Goal: Book appointment/travel/reservation

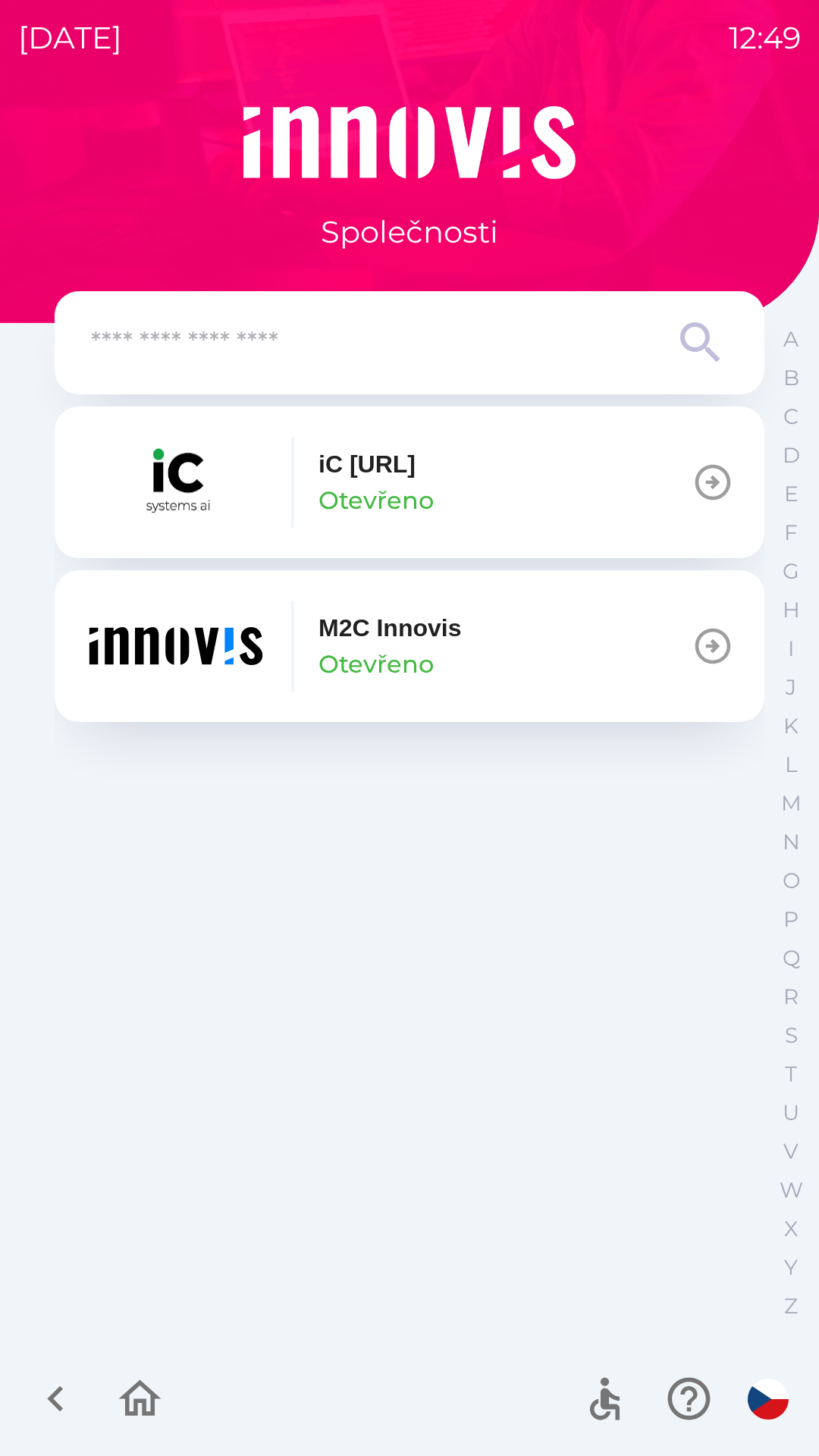
click at [488, 636] on button "M2C Innovis Otevřeno" at bounding box center [409, 646] width 709 height 152
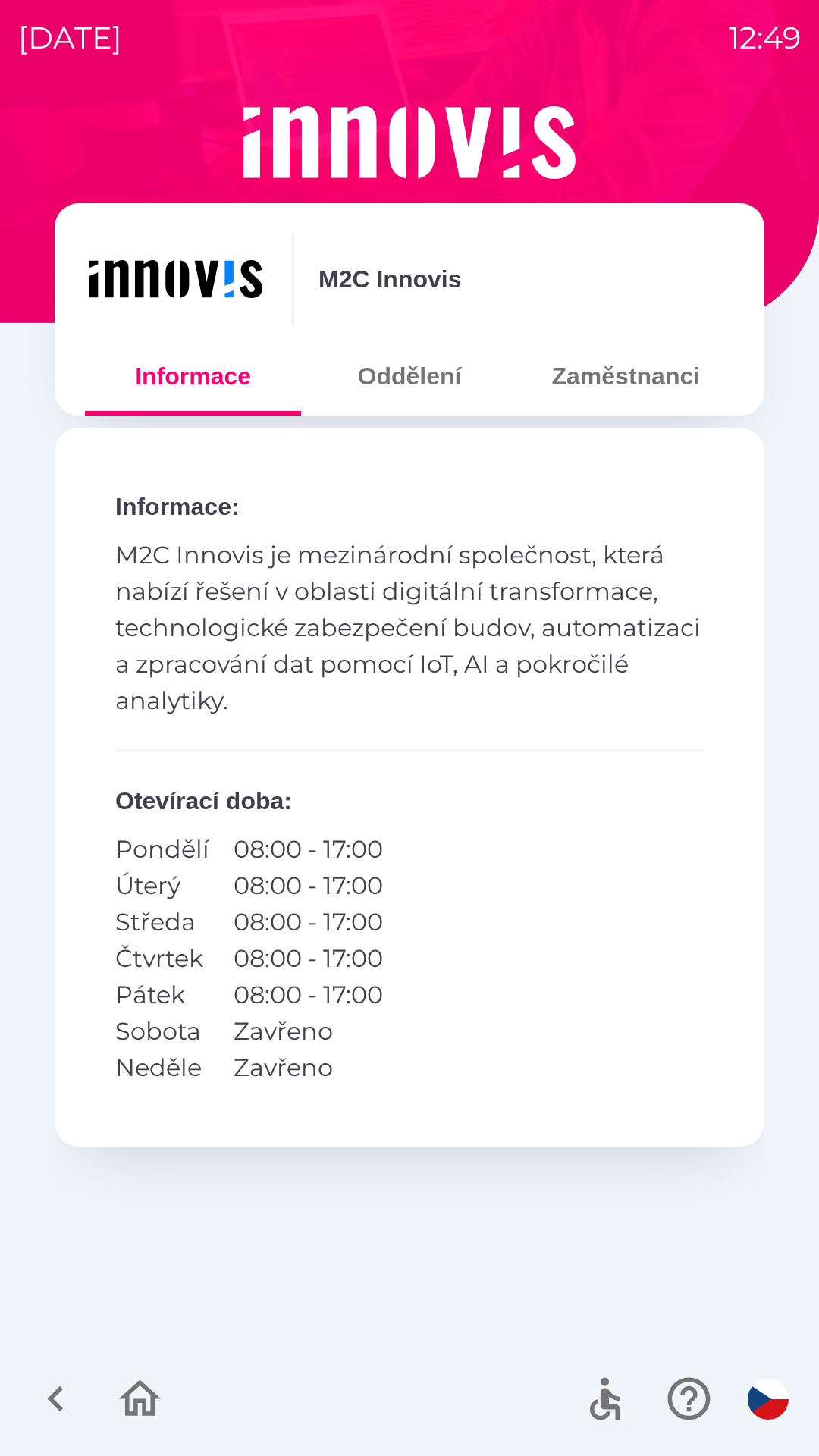
click at [652, 385] on button "Zaměstnanci" at bounding box center [626, 375] width 216 height 54
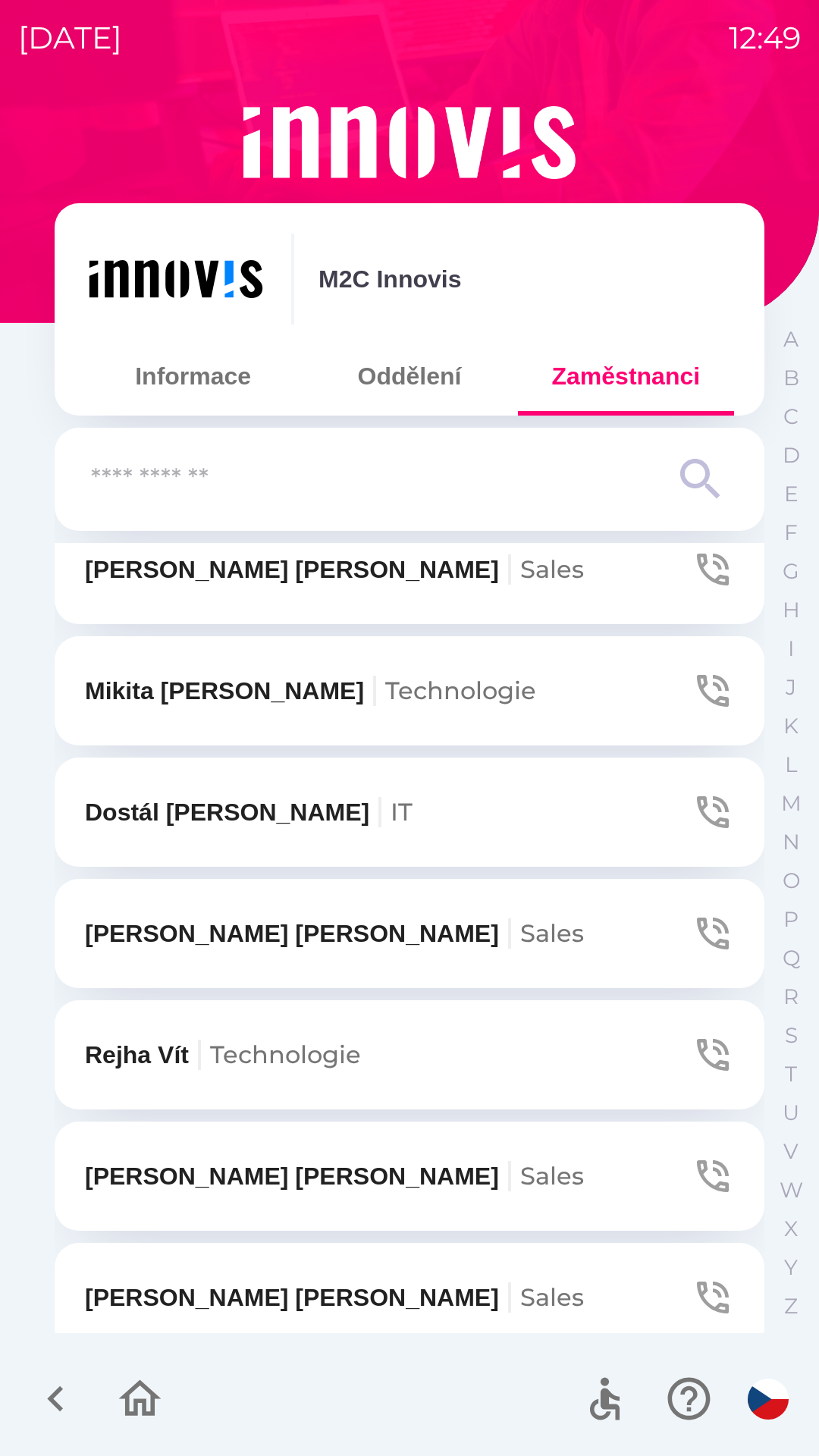
scroll to position [406, 0]
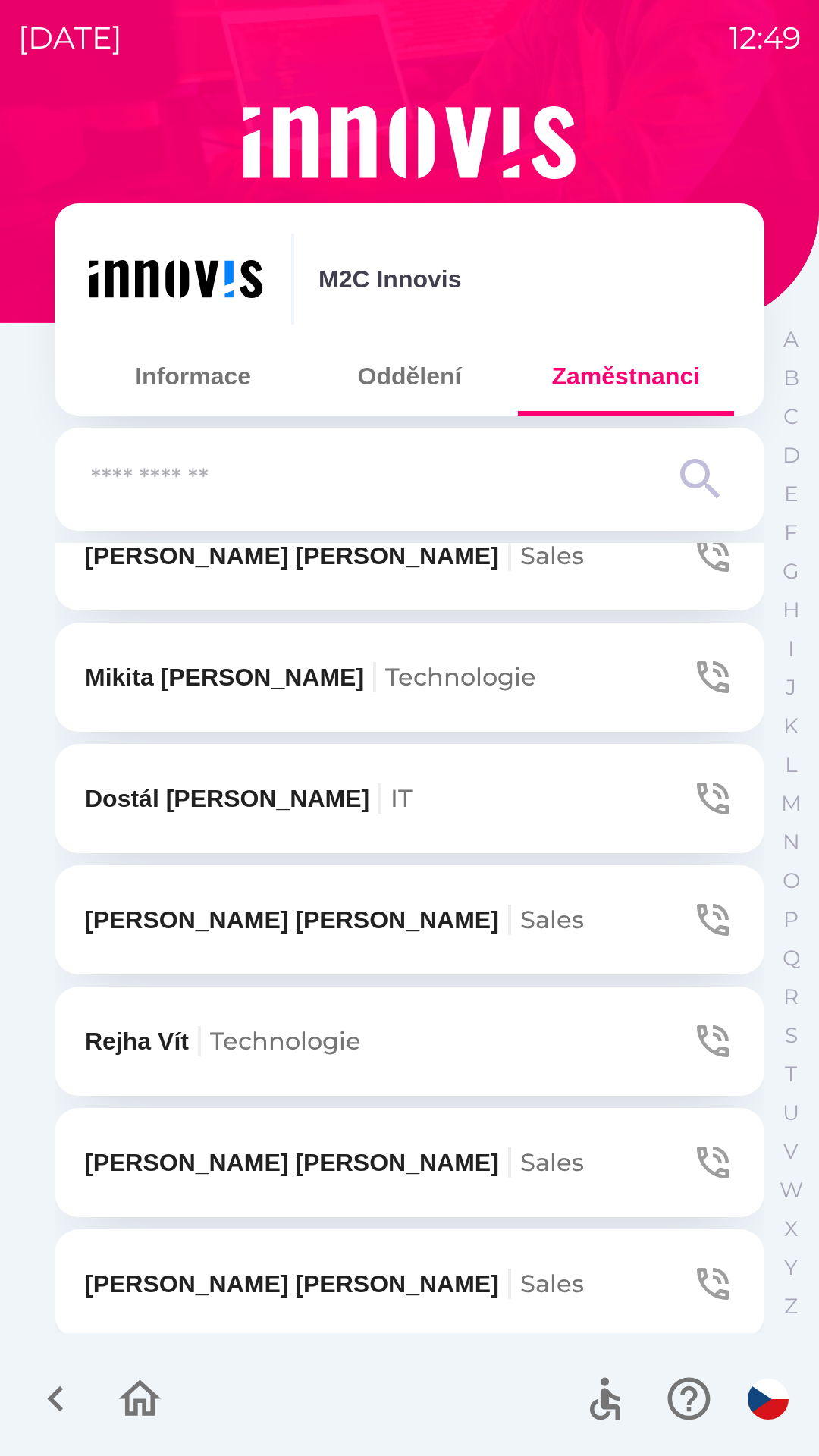
click at [361, 1049] on span "Technologie" at bounding box center [285, 1041] width 151 height 29
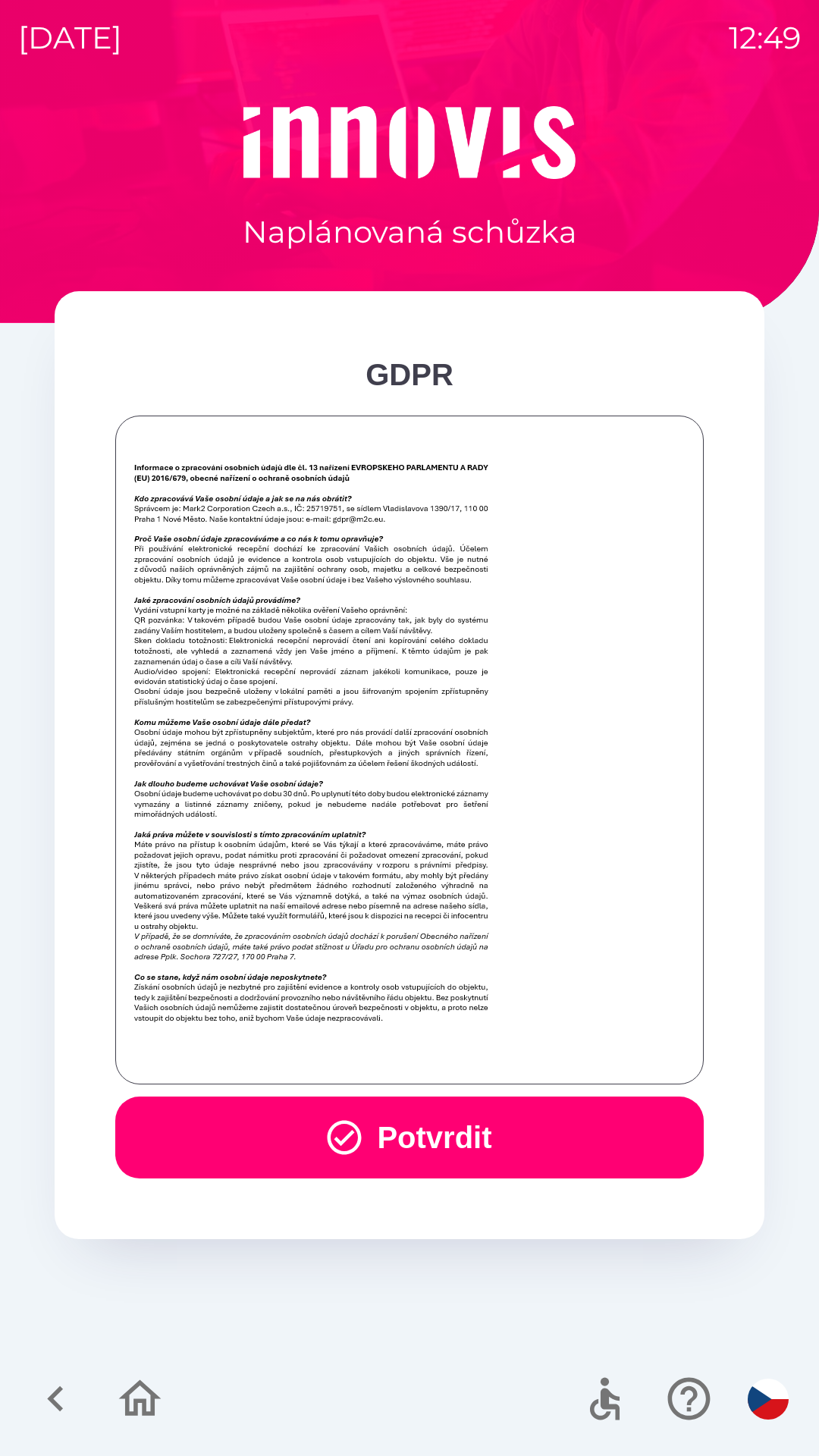
click at [535, 1141] on button "Potvrdit" at bounding box center [410, 1137] width 589 height 82
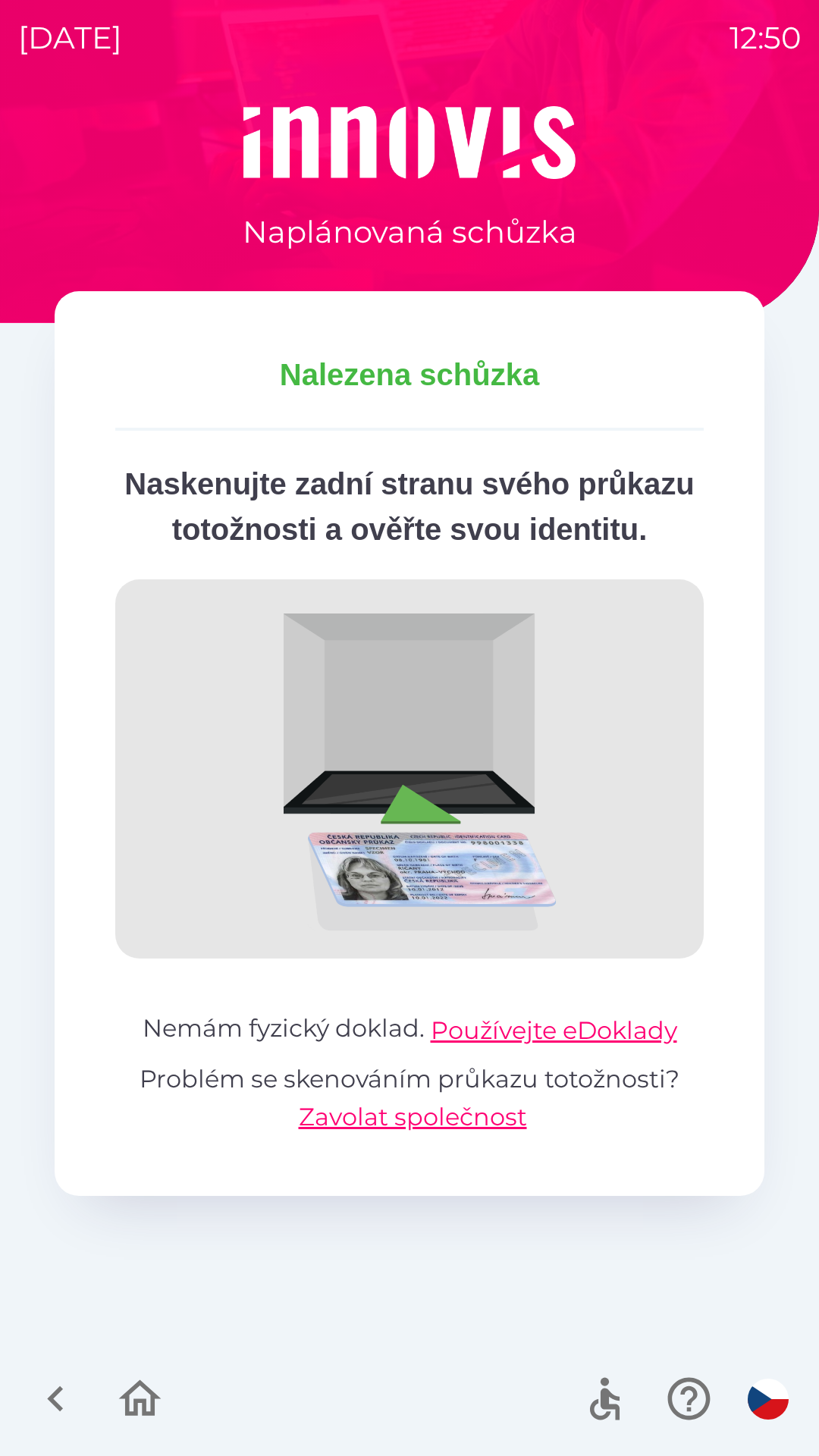
click at [142, 1408] on icon "button" at bounding box center [140, 1398] width 51 height 51
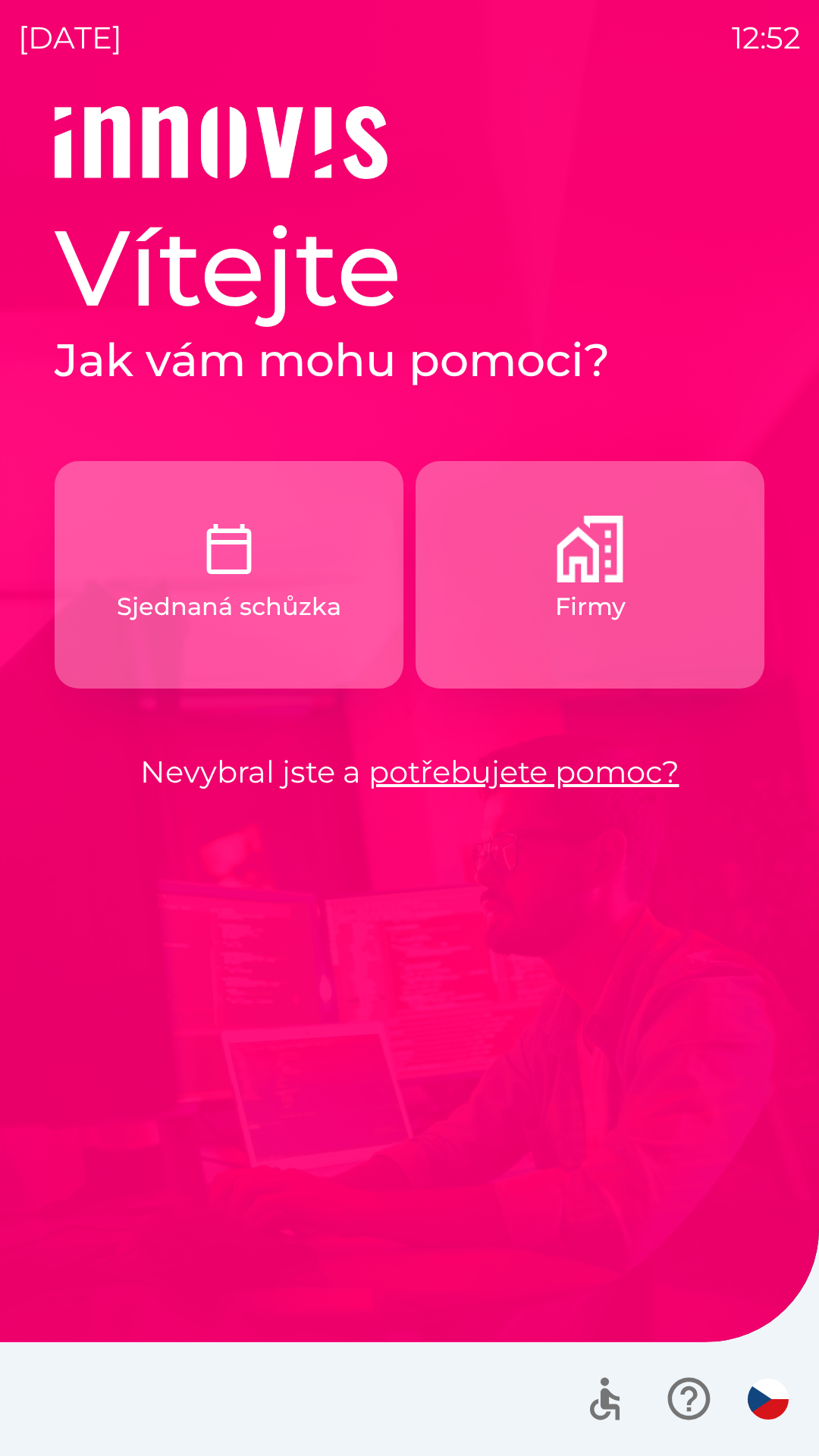
click at [520, 652] on button "Firmy" at bounding box center [589, 575] width 349 height 228
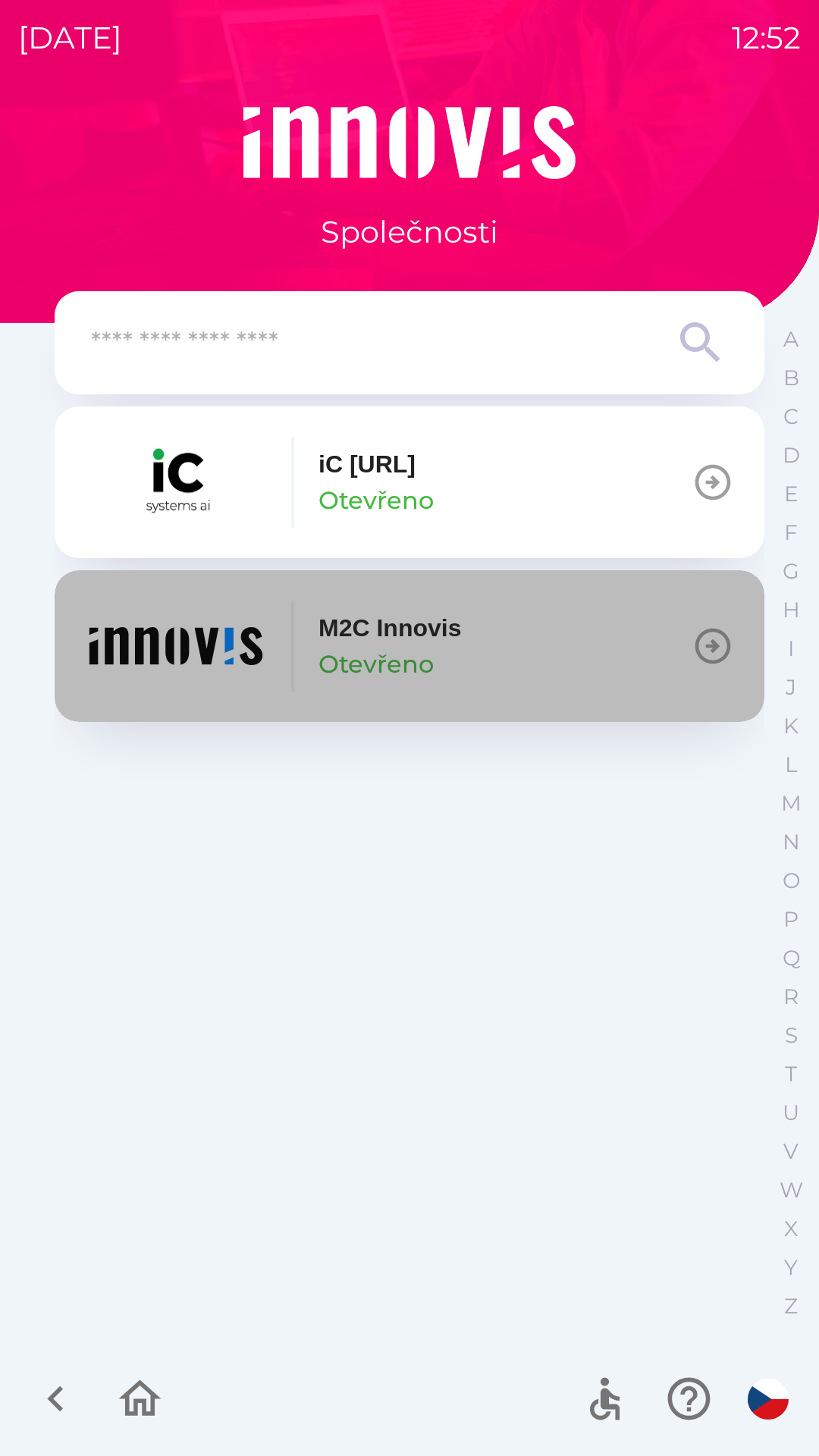
click at [373, 669] on p "Otevřeno" at bounding box center [376, 665] width 116 height 36
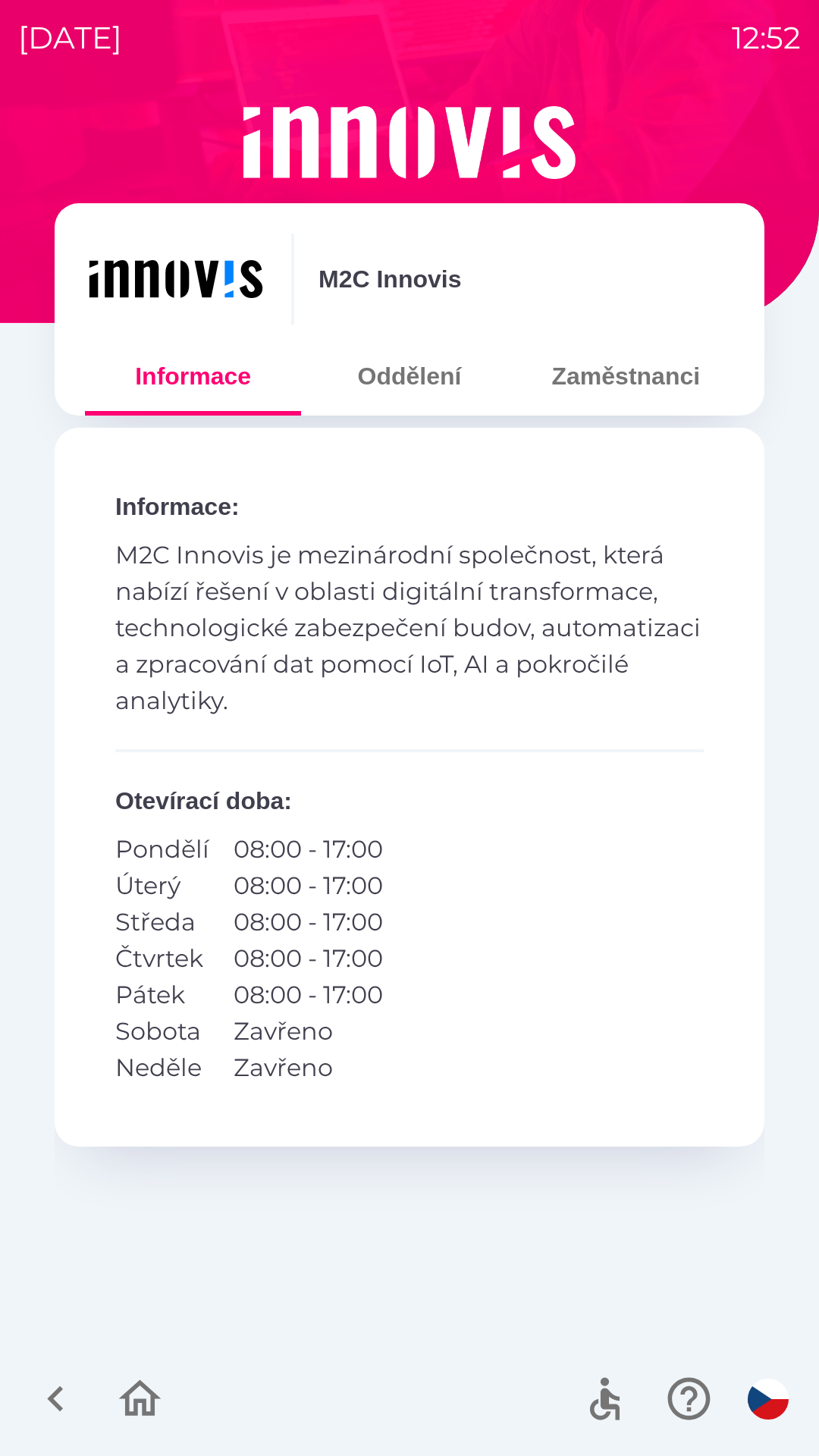
click at [574, 388] on button "Zaměstnanci" at bounding box center [626, 375] width 216 height 54
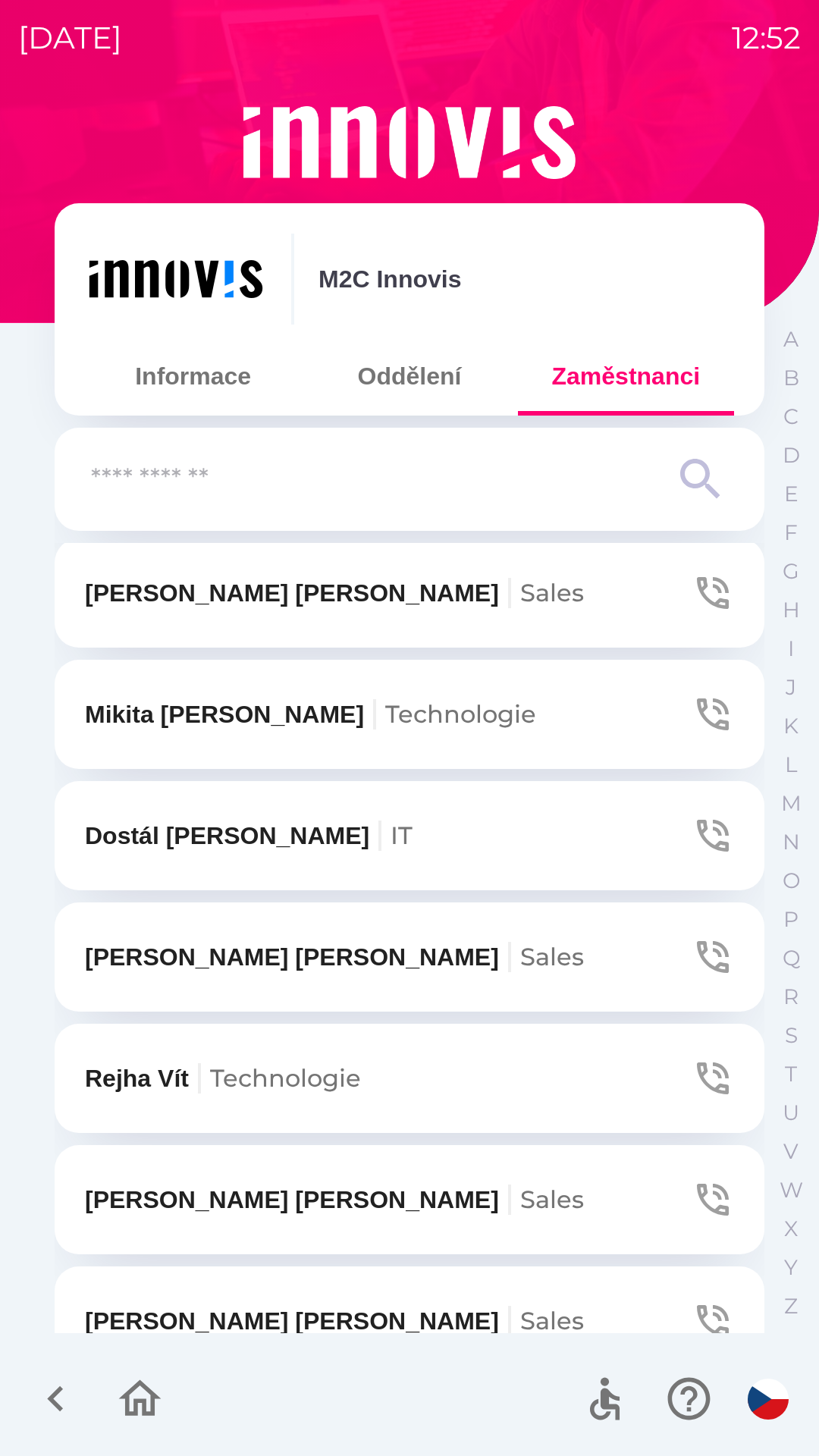
scroll to position [370, 0]
click at [262, 1196] on p "[PERSON_NAME]" at bounding box center [334, 1198] width 499 height 36
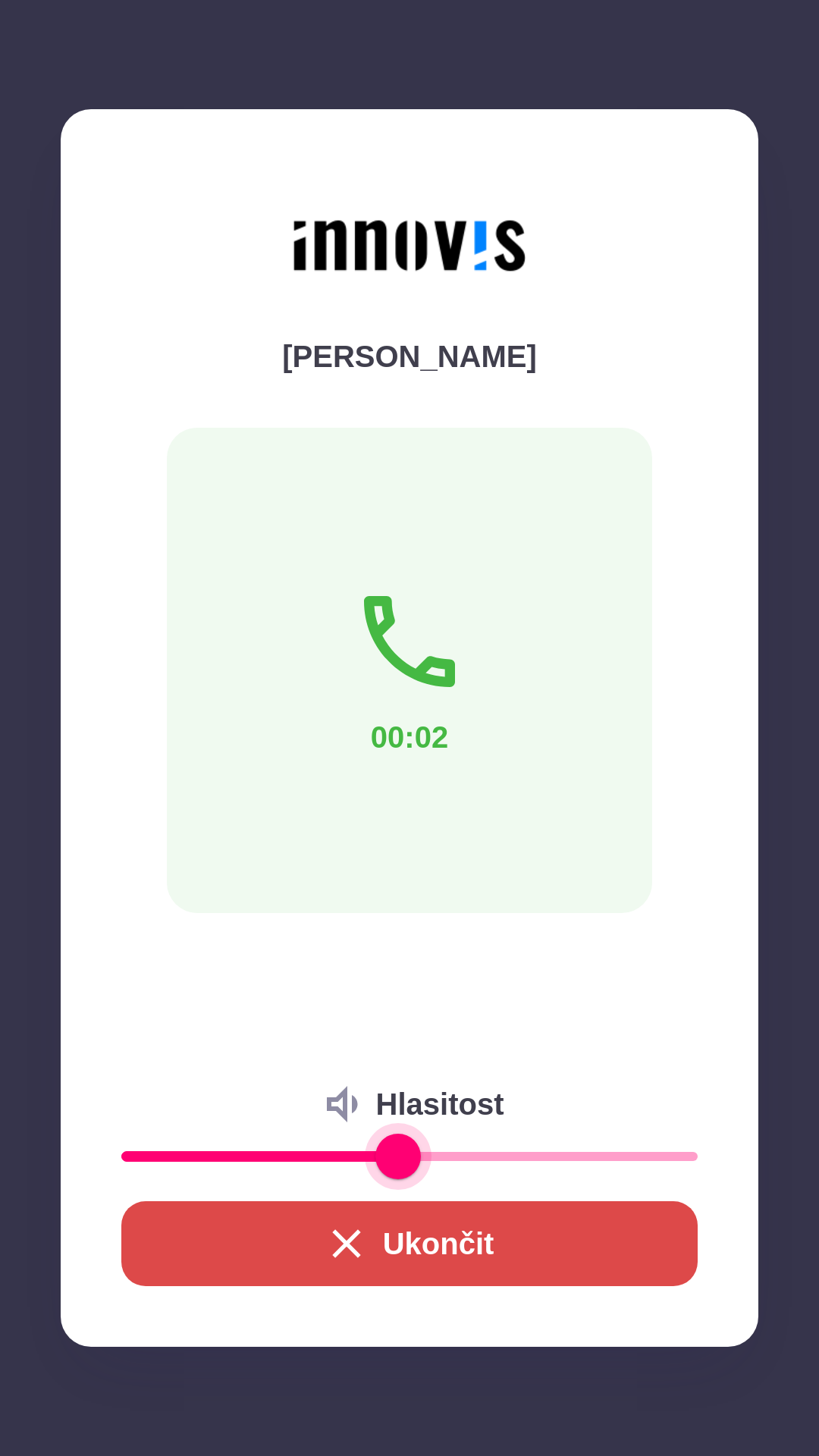
type input "**"
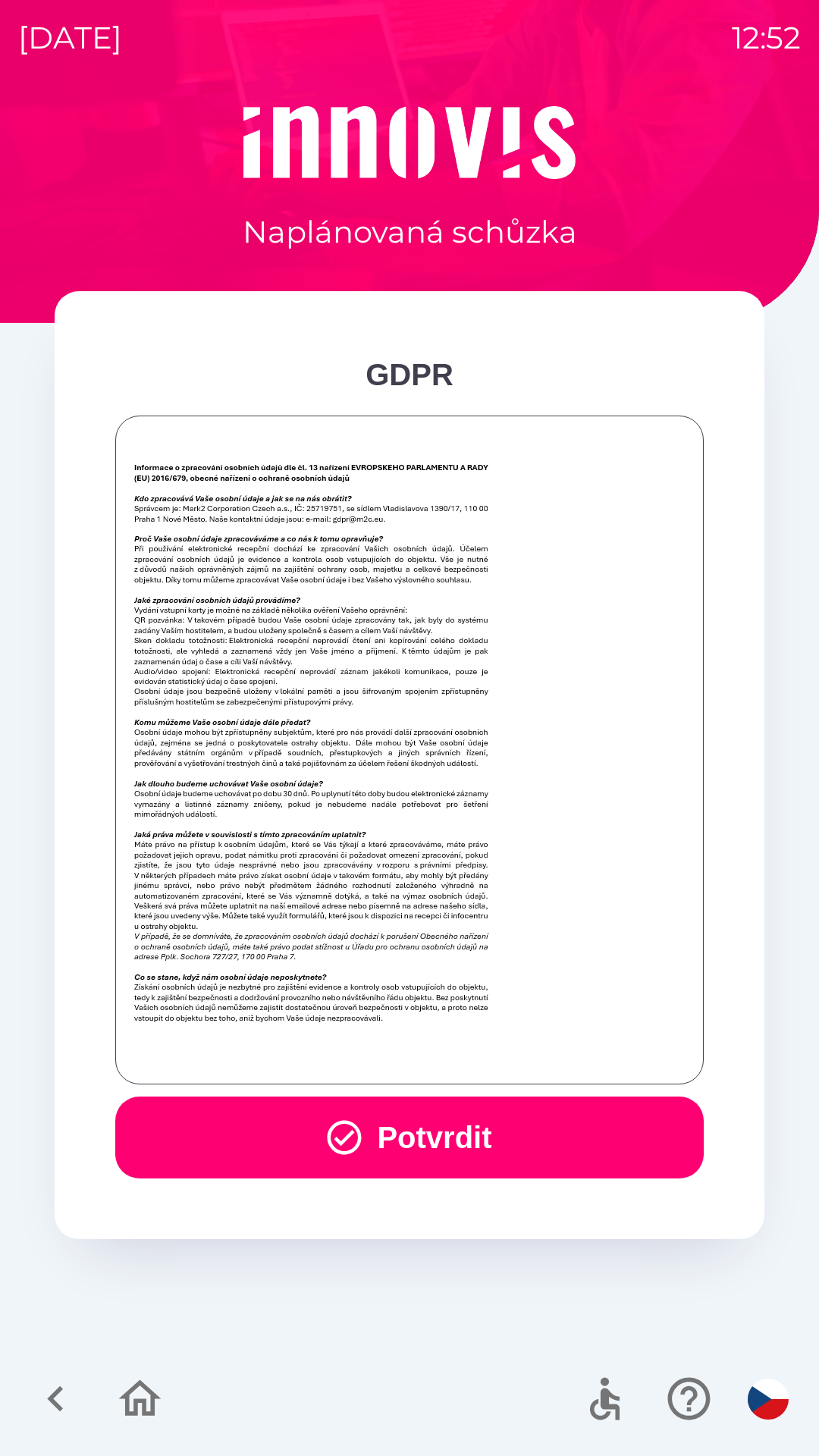
click at [304, 1127] on button "Potvrdit" at bounding box center [410, 1137] width 589 height 82
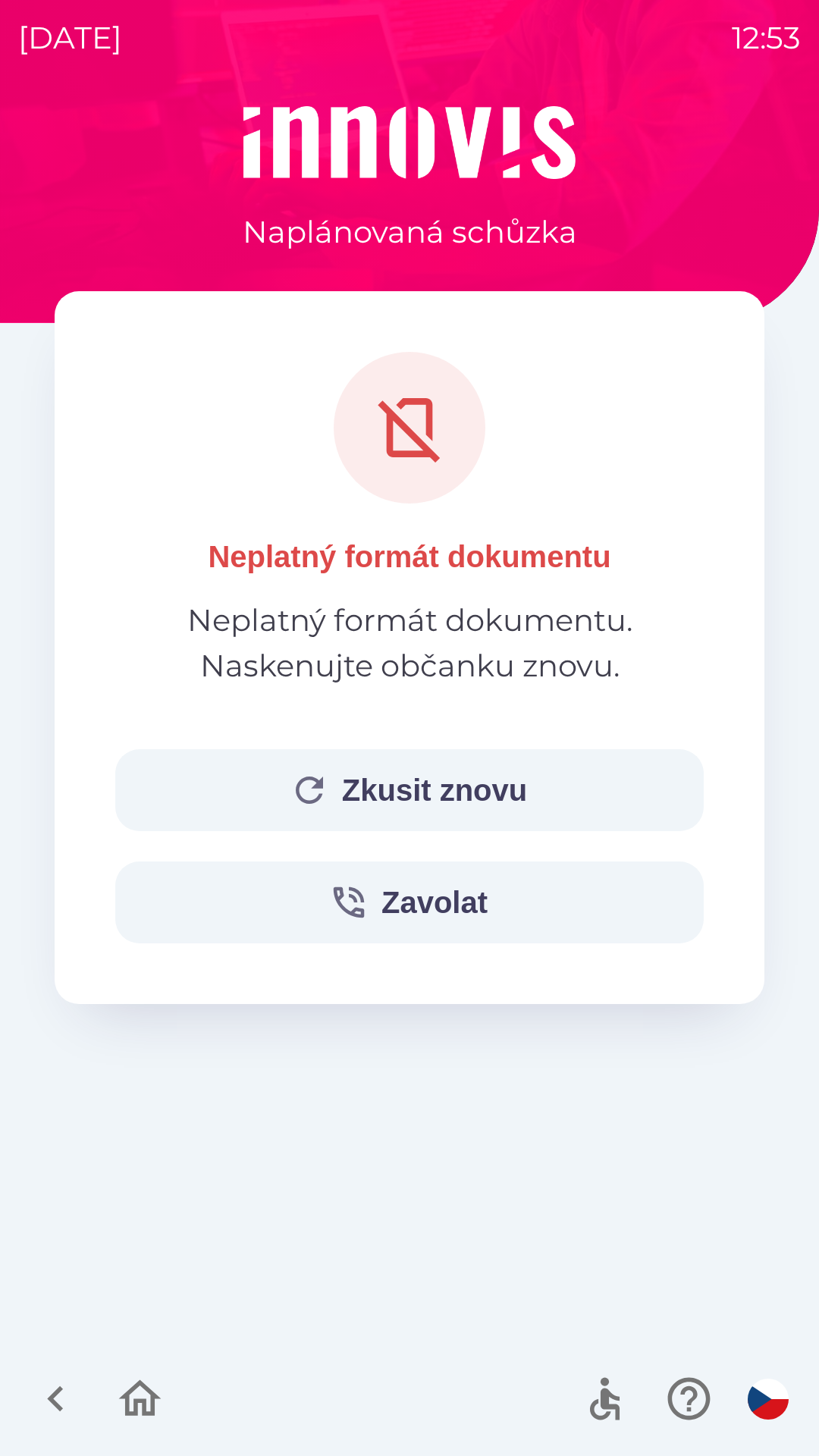
click at [296, 785] on icon "button" at bounding box center [309, 790] width 41 height 41
click at [340, 803] on button "Zkusit znovu" at bounding box center [410, 790] width 589 height 82
click at [324, 809] on button "Zkusit znovu" at bounding box center [410, 790] width 589 height 82
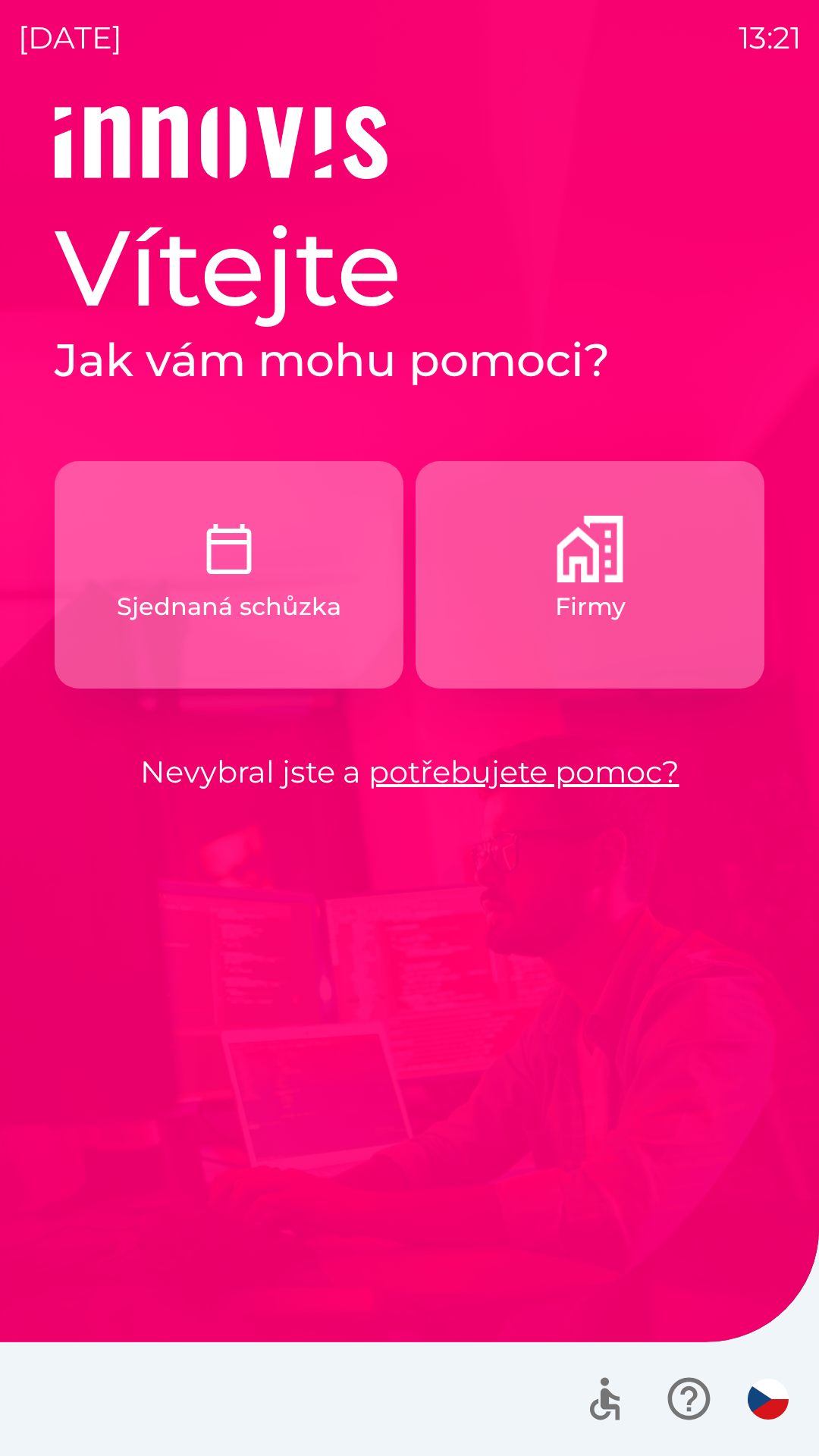
click at [660, 577] on button "Firmy" at bounding box center [589, 575] width 349 height 228
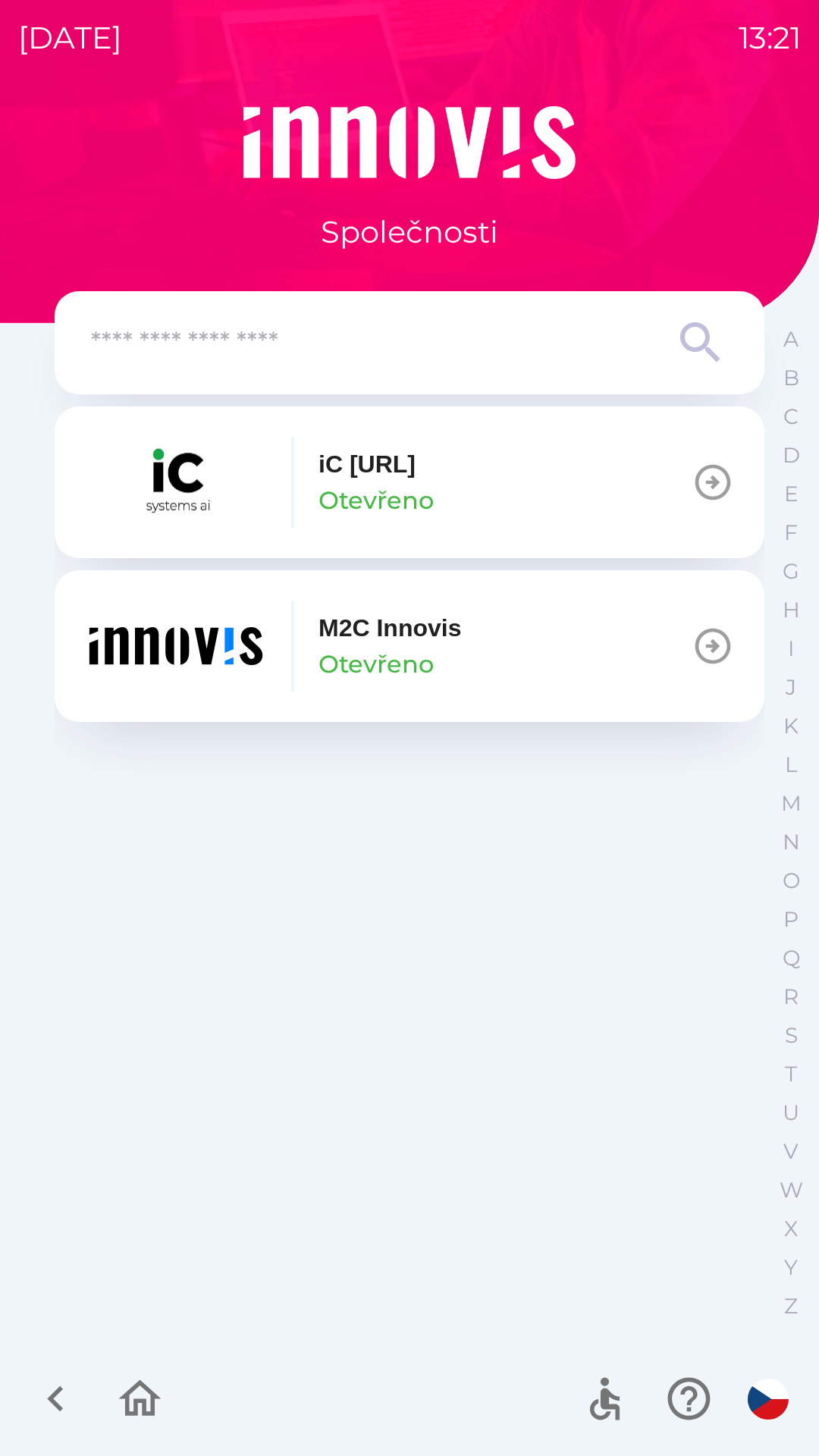
click at [487, 629] on button "M2C Innovis Otevřeno" at bounding box center [409, 646] width 709 height 152
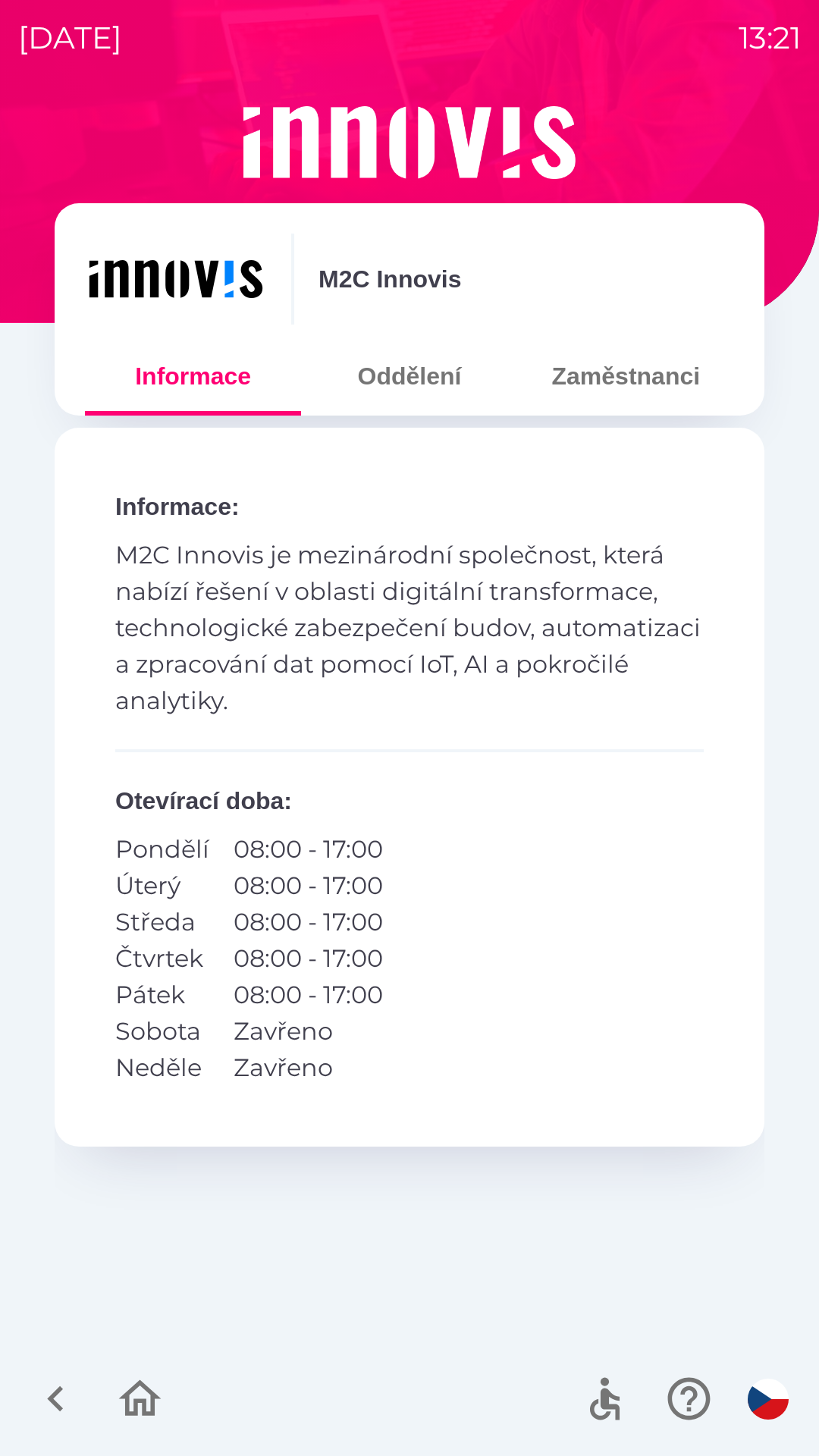
click at [646, 381] on button "Zaměstnanci" at bounding box center [626, 375] width 216 height 54
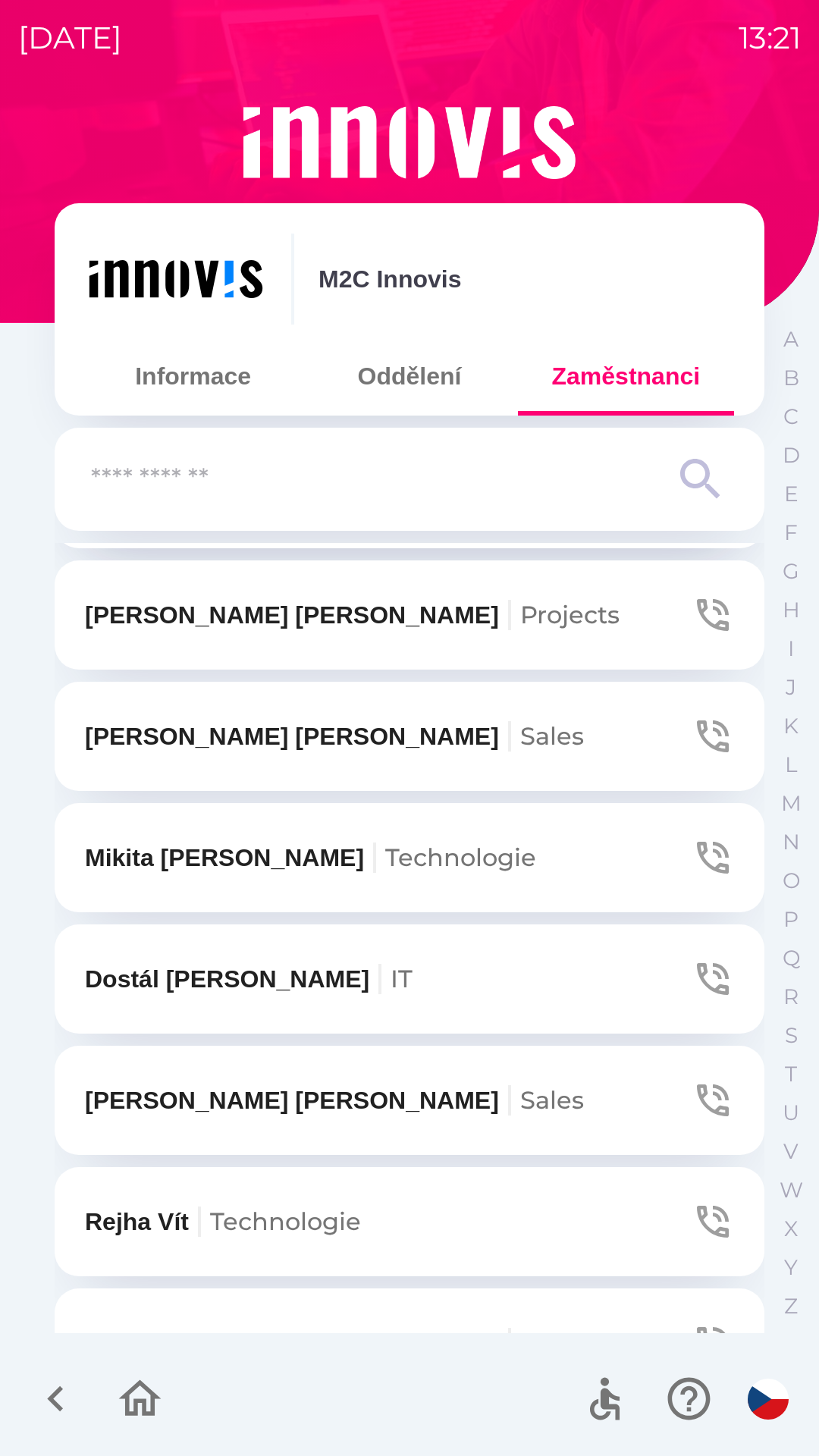
scroll to position [230, 0]
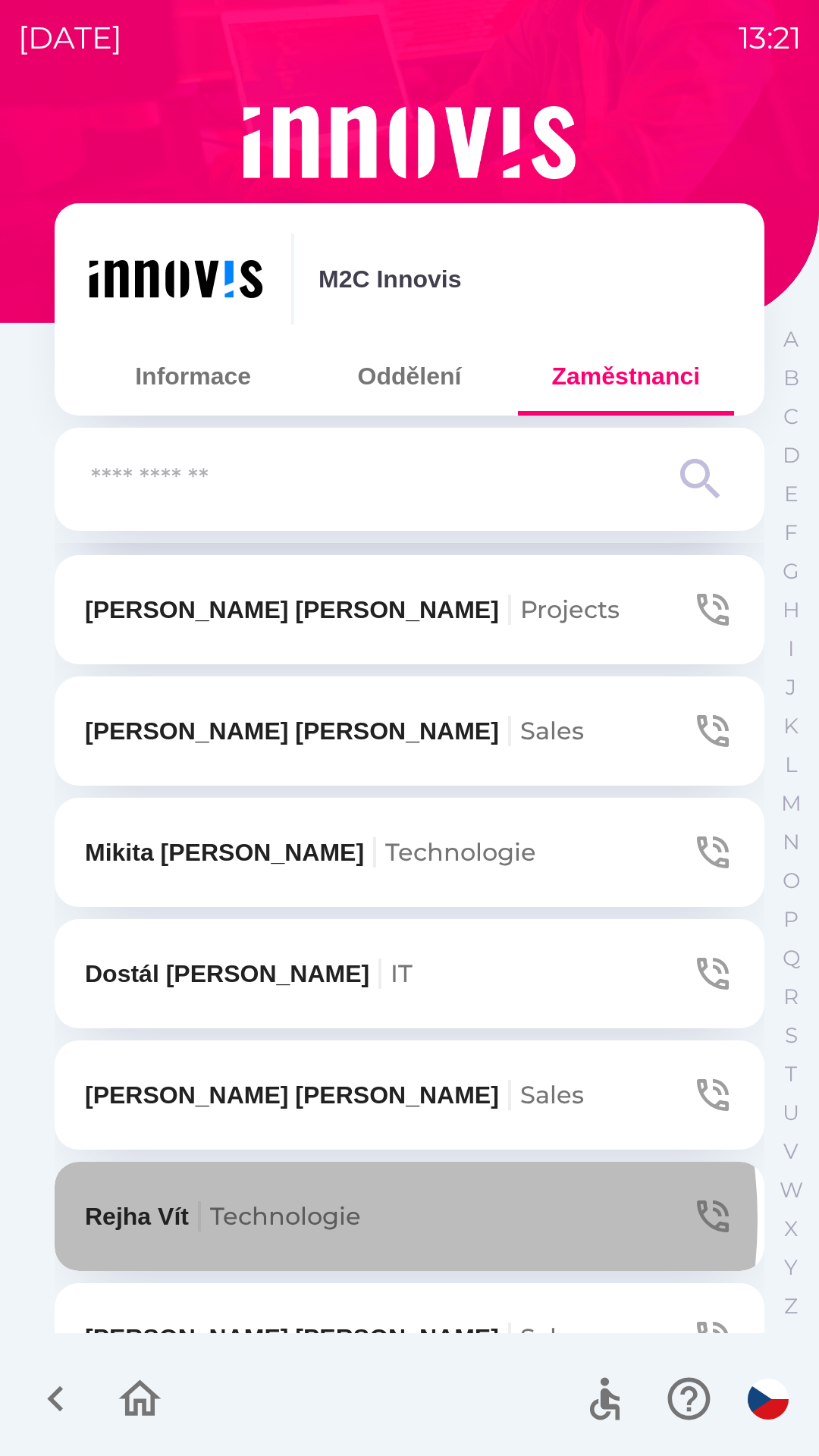
click at [303, 1220] on span "Technologie" at bounding box center [285, 1216] width 151 height 29
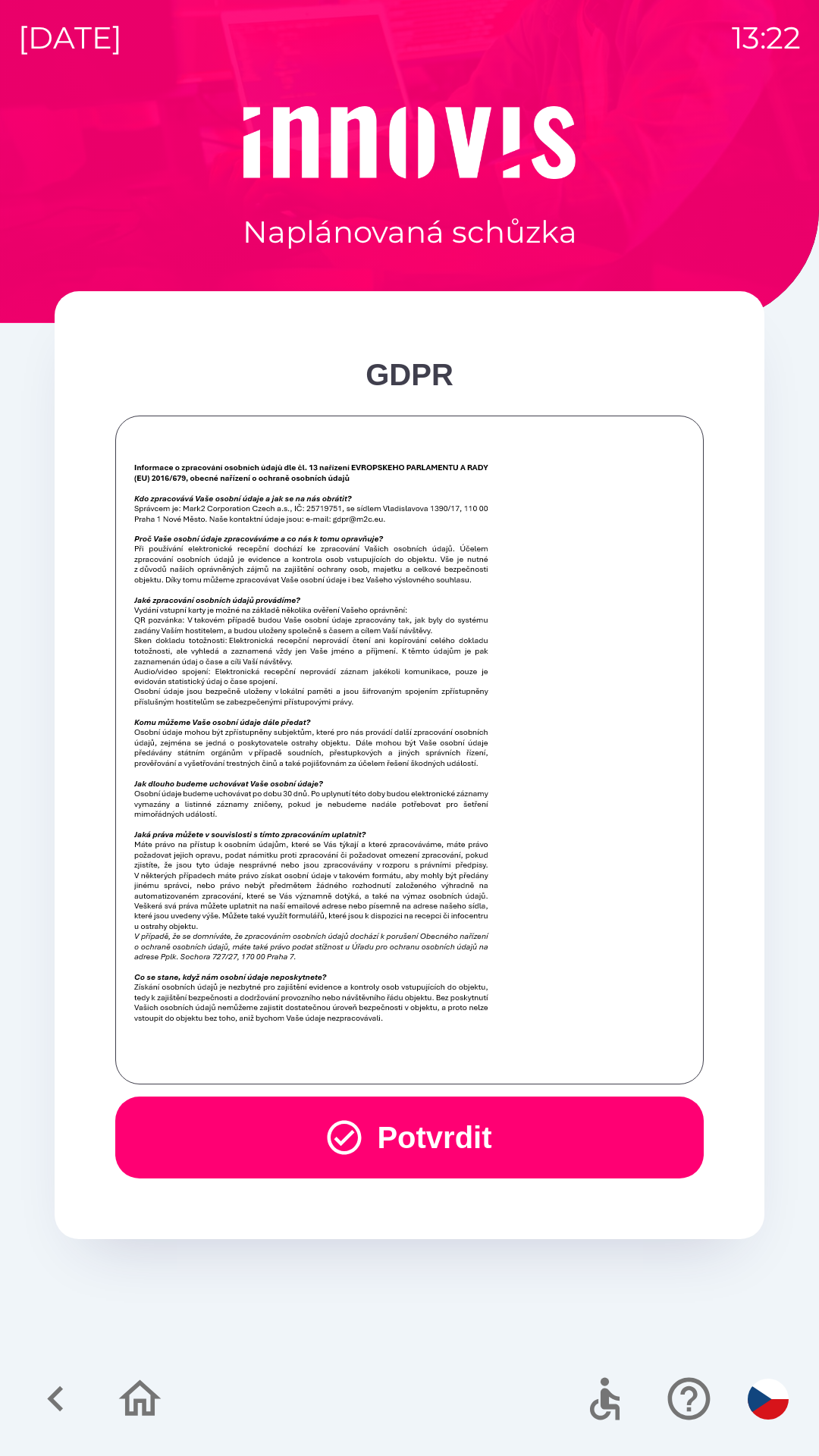
click at [625, 1158] on button "Potvrdit" at bounding box center [410, 1137] width 589 height 82
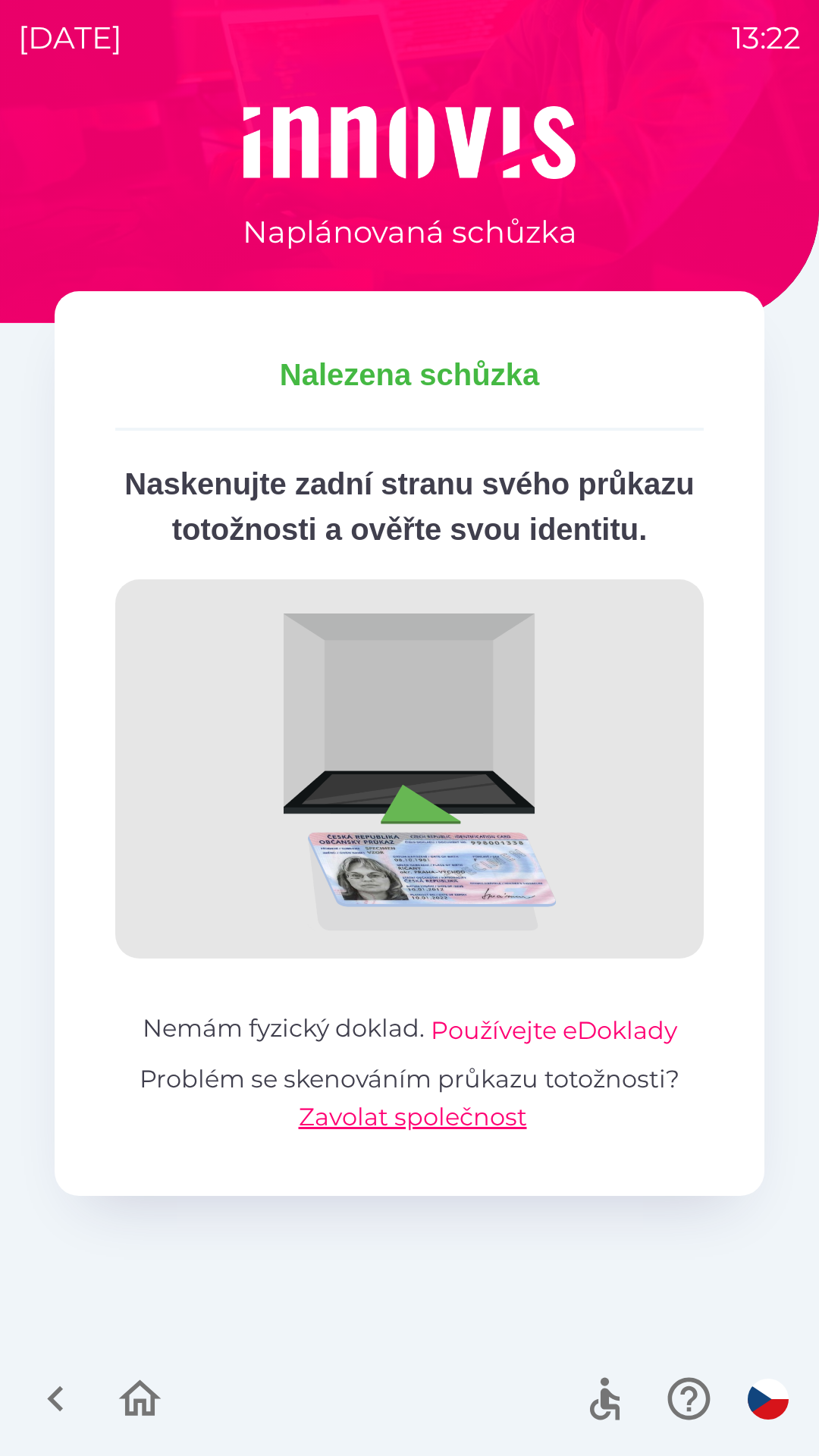
click at [641, 1049] on button "Používejte eDoklady" at bounding box center [554, 1031] width 247 height 36
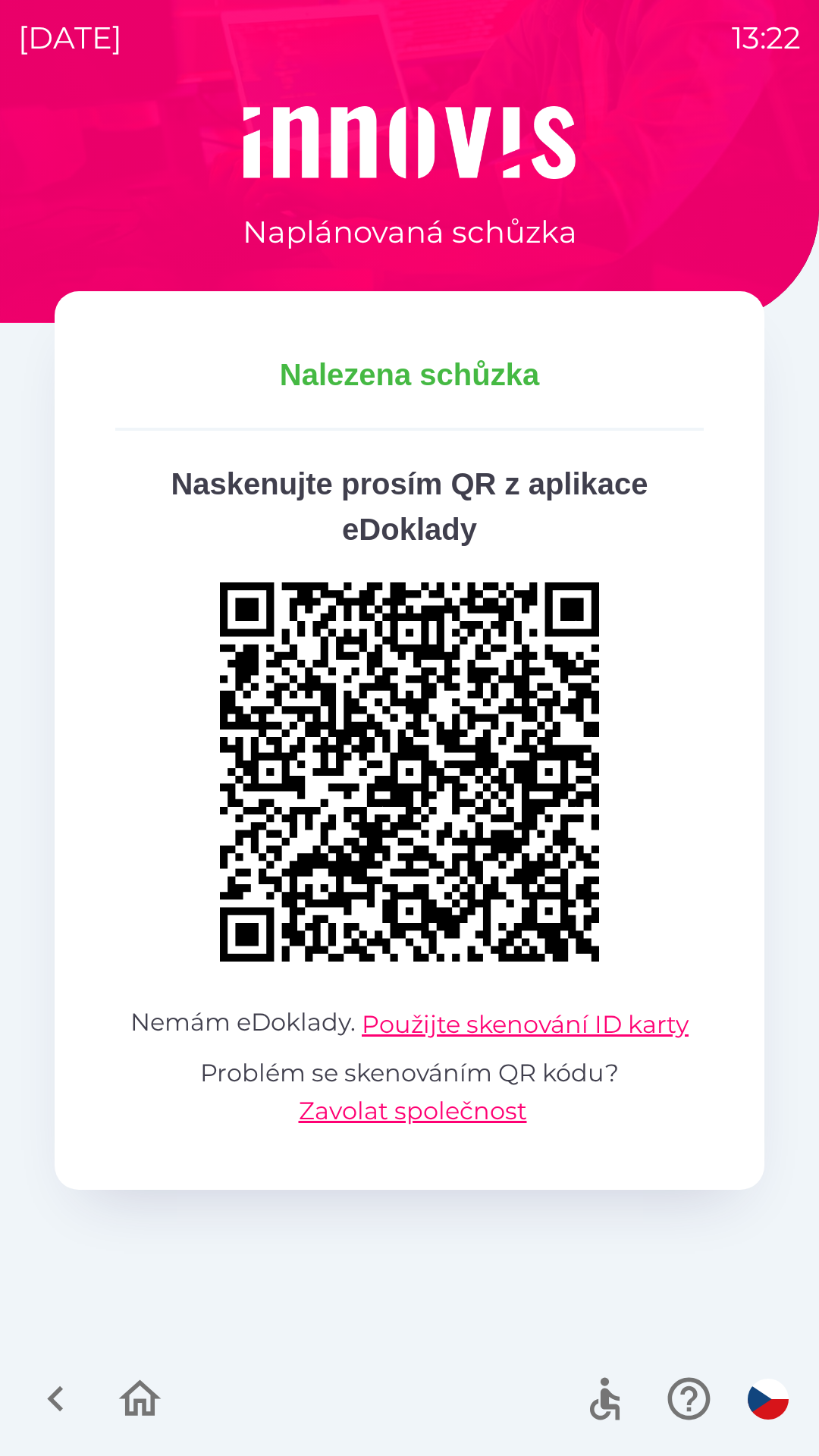
click at [48, 1406] on icon "button" at bounding box center [55, 1398] width 51 height 51
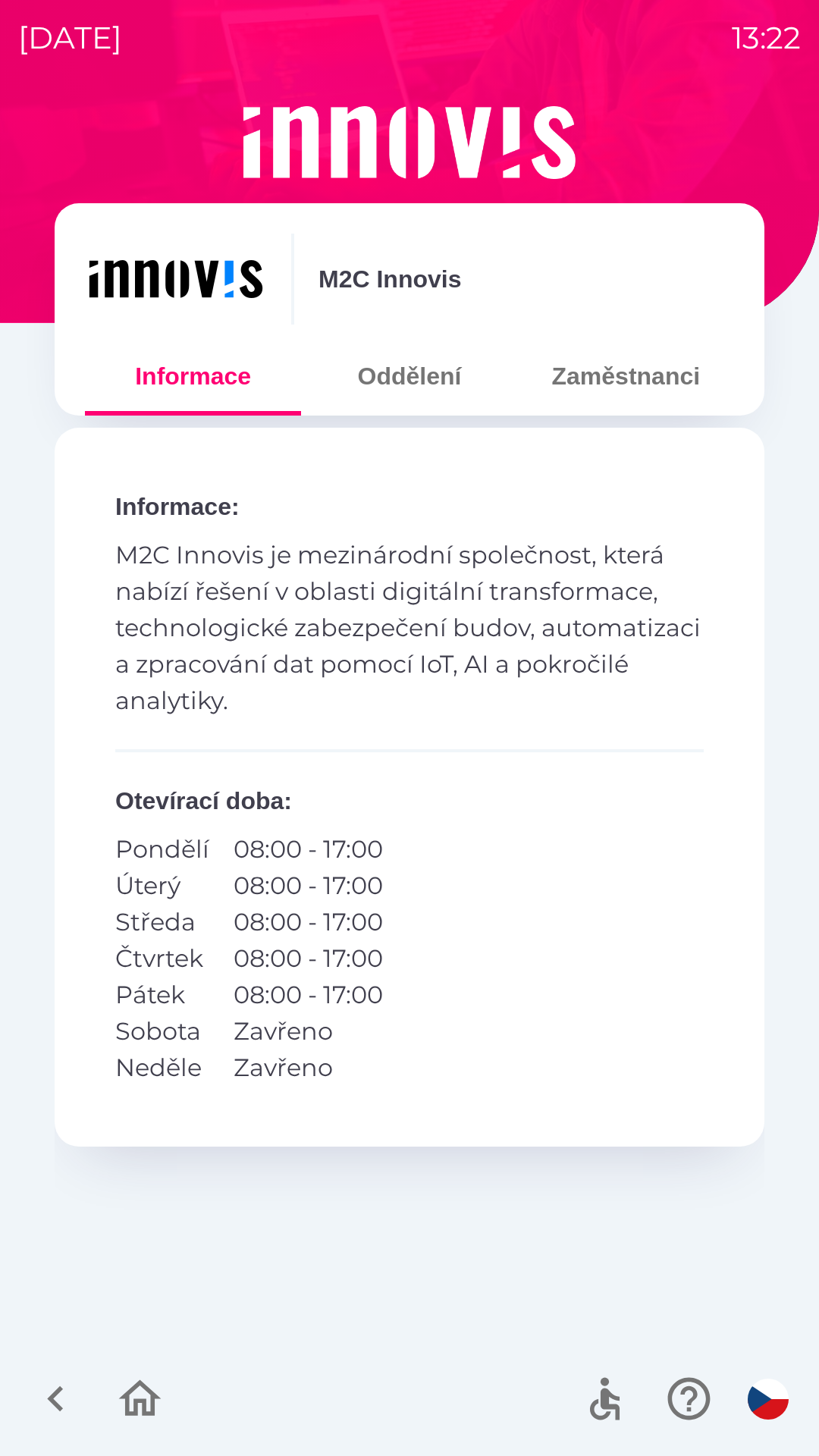
click at [650, 369] on button "Zaměstnanci" at bounding box center [626, 375] width 216 height 54
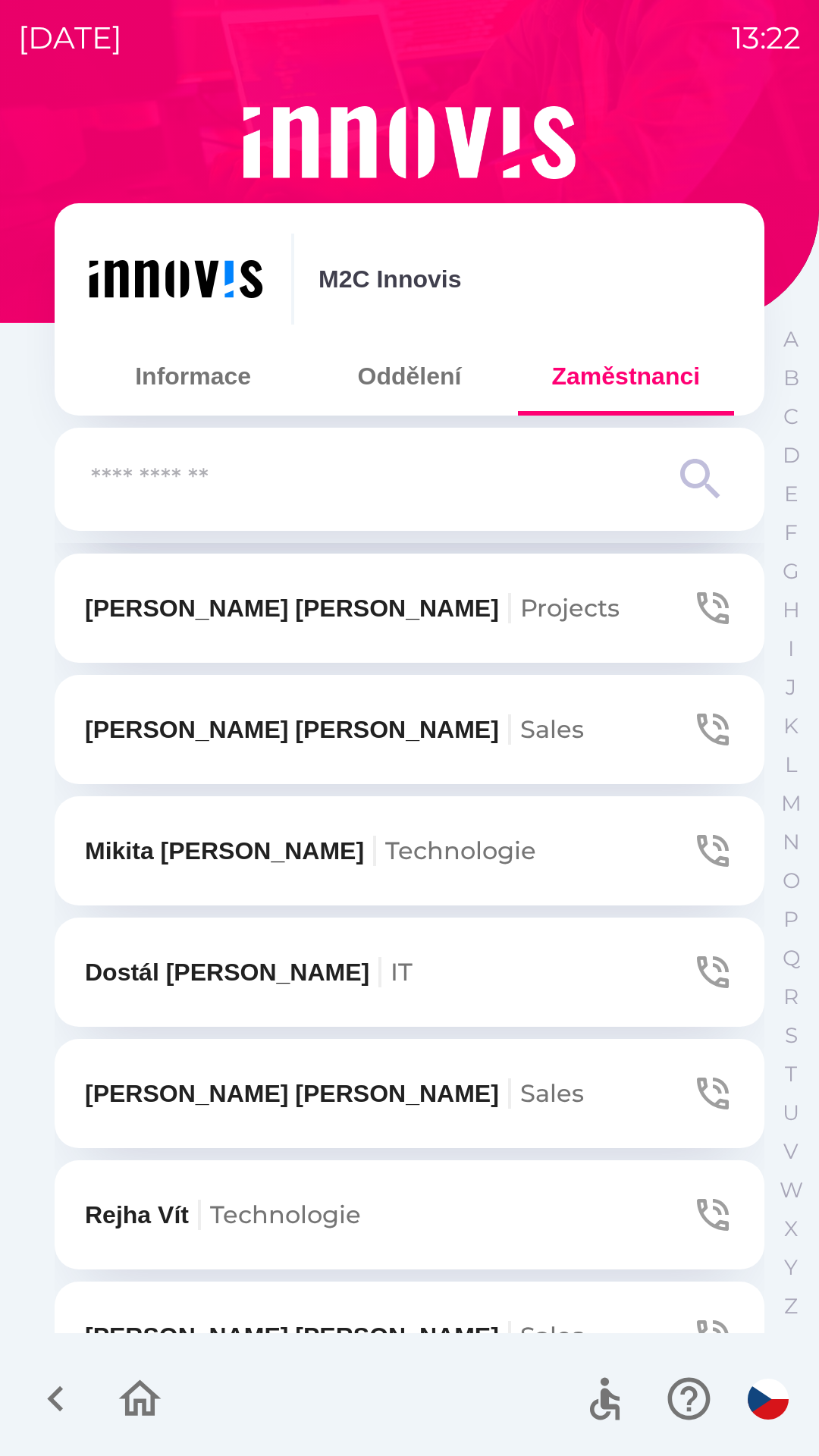
scroll to position [233, 0]
click at [224, 1206] on span "Technologie" at bounding box center [285, 1213] width 151 height 29
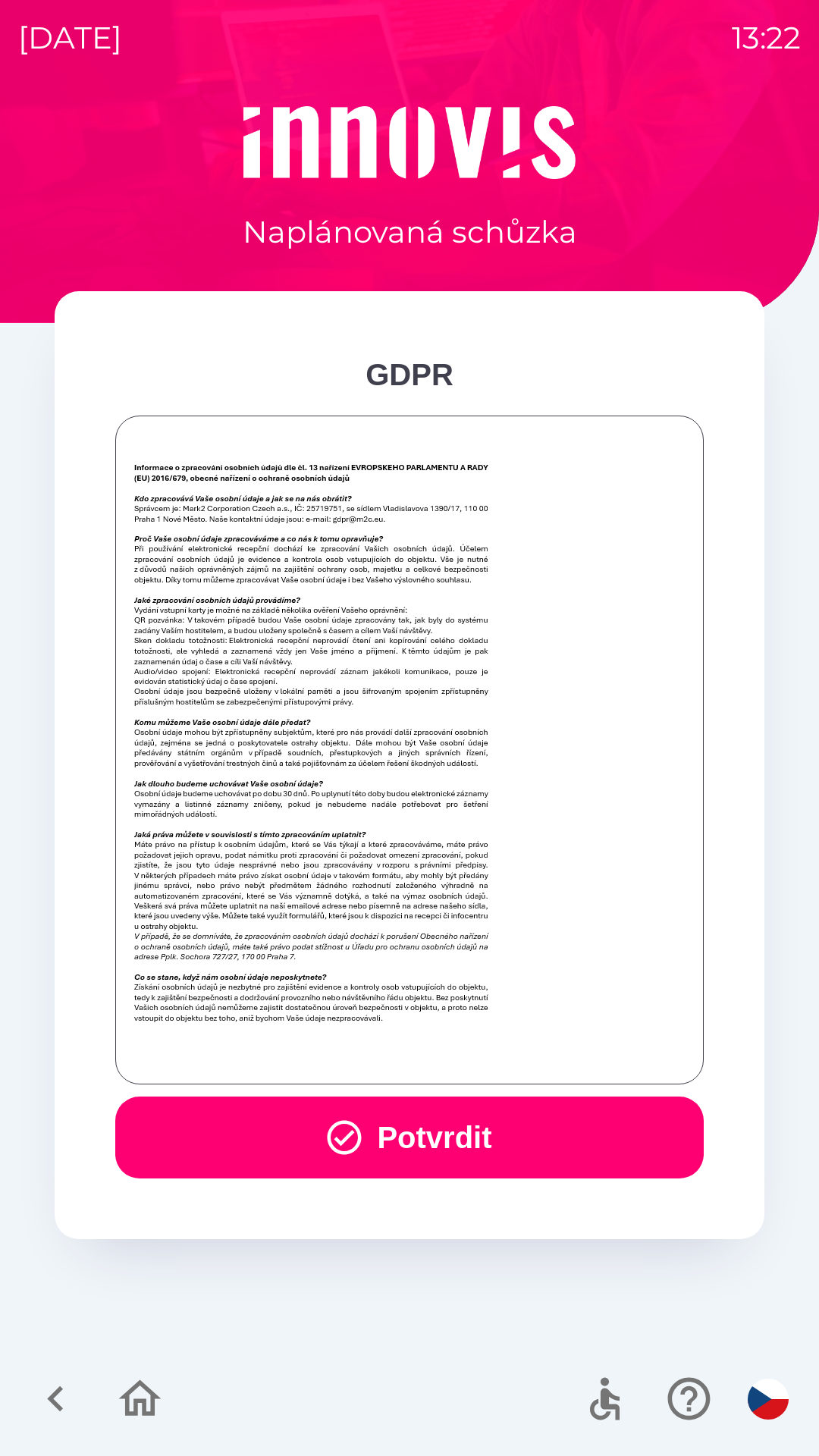
click at [612, 1131] on button "Potvrdit" at bounding box center [410, 1137] width 589 height 82
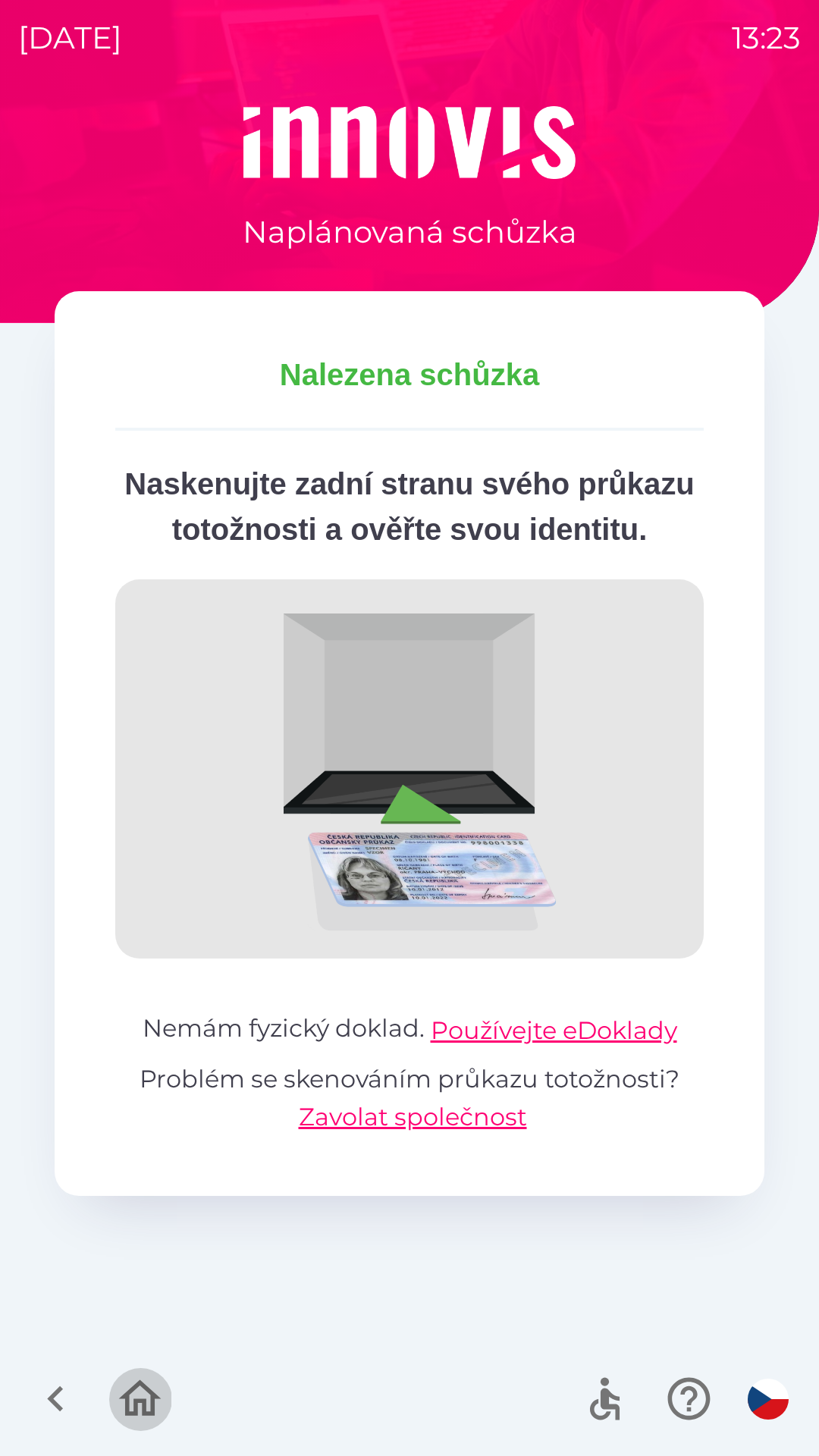
click at [134, 1396] on icon "button" at bounding box center [140, 1398] width 51 height 51
